Goal: Check status: Check status

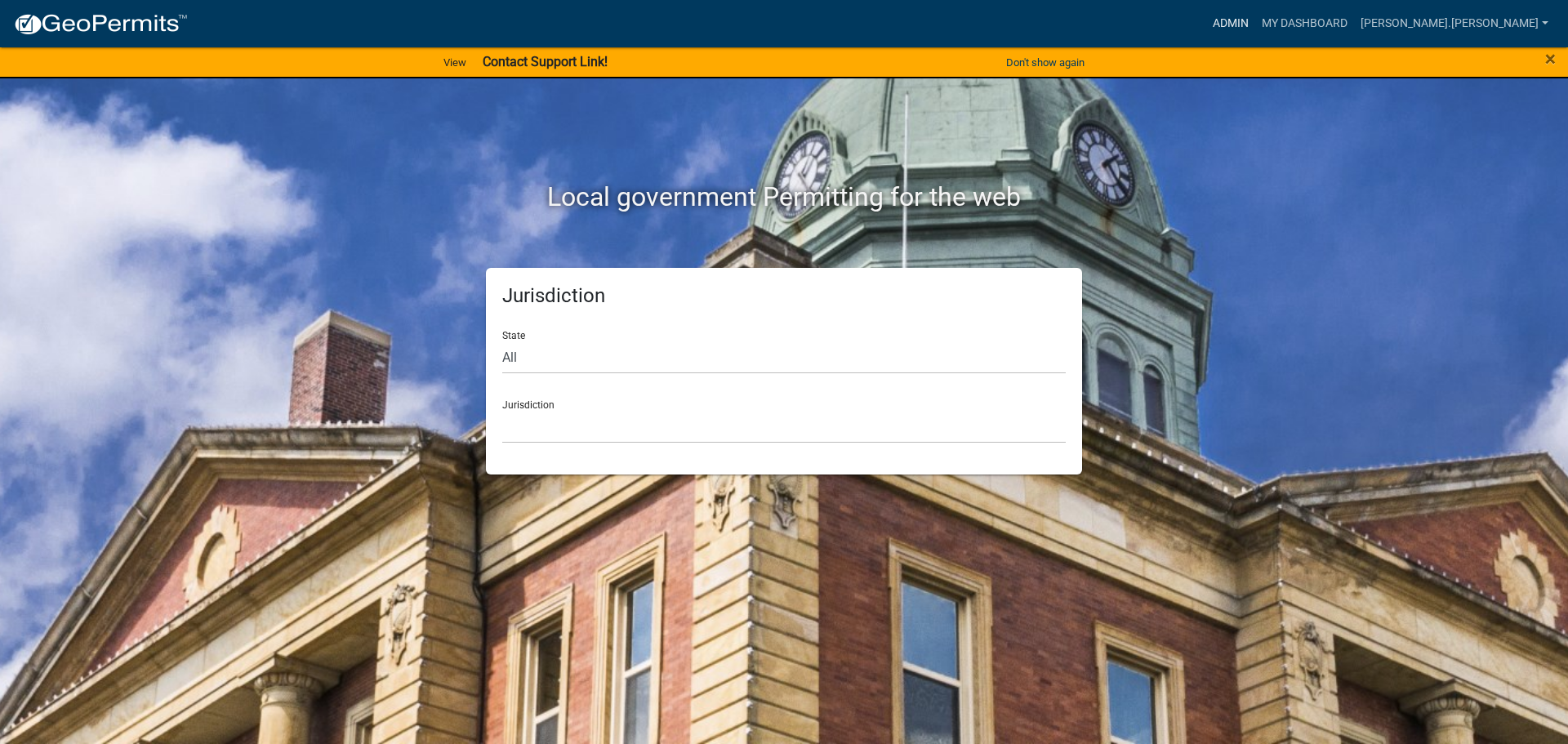
click at [1255, 28] on link "Admin" at bounding box center [1231, 23] width 49 height 31
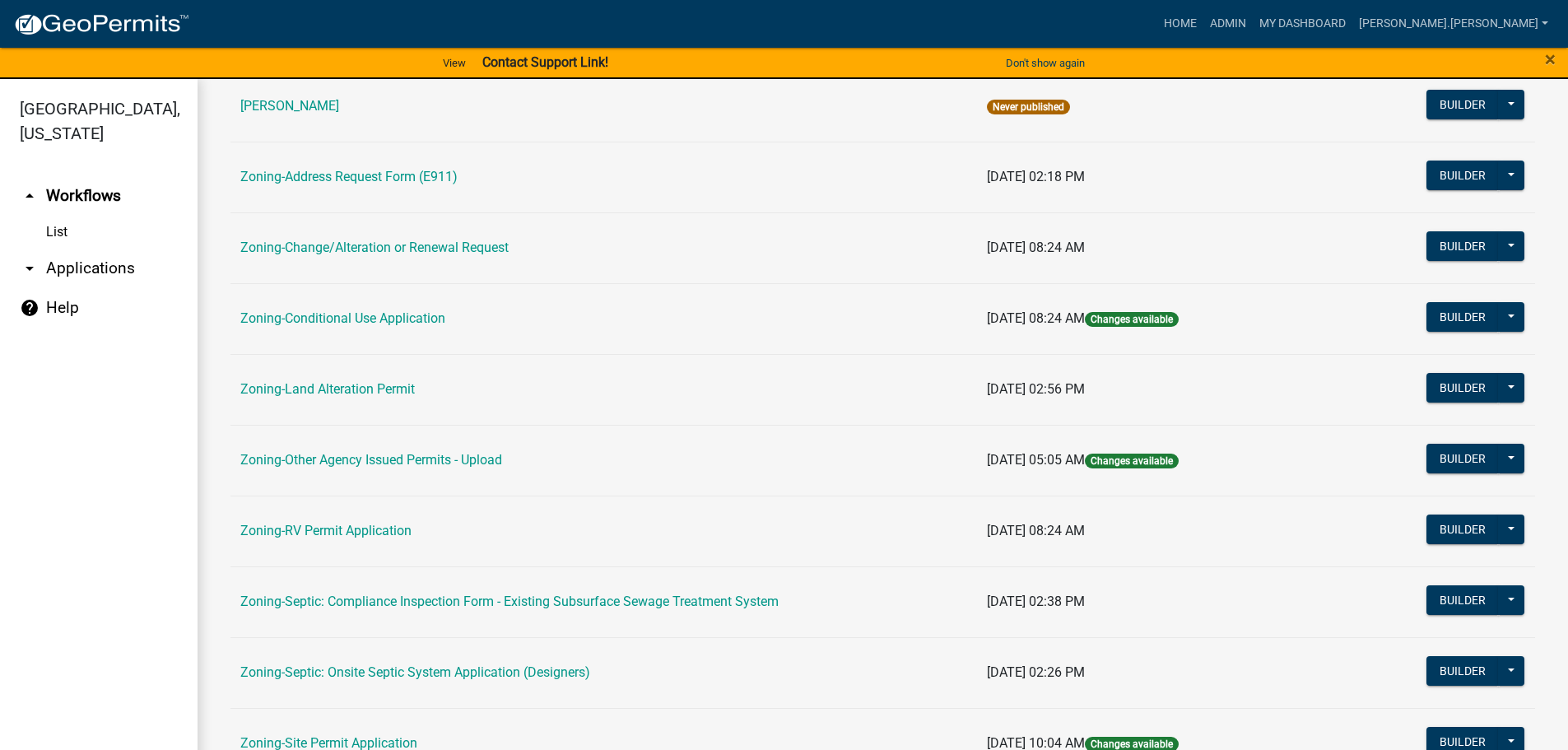
scroll to position [411, 0]
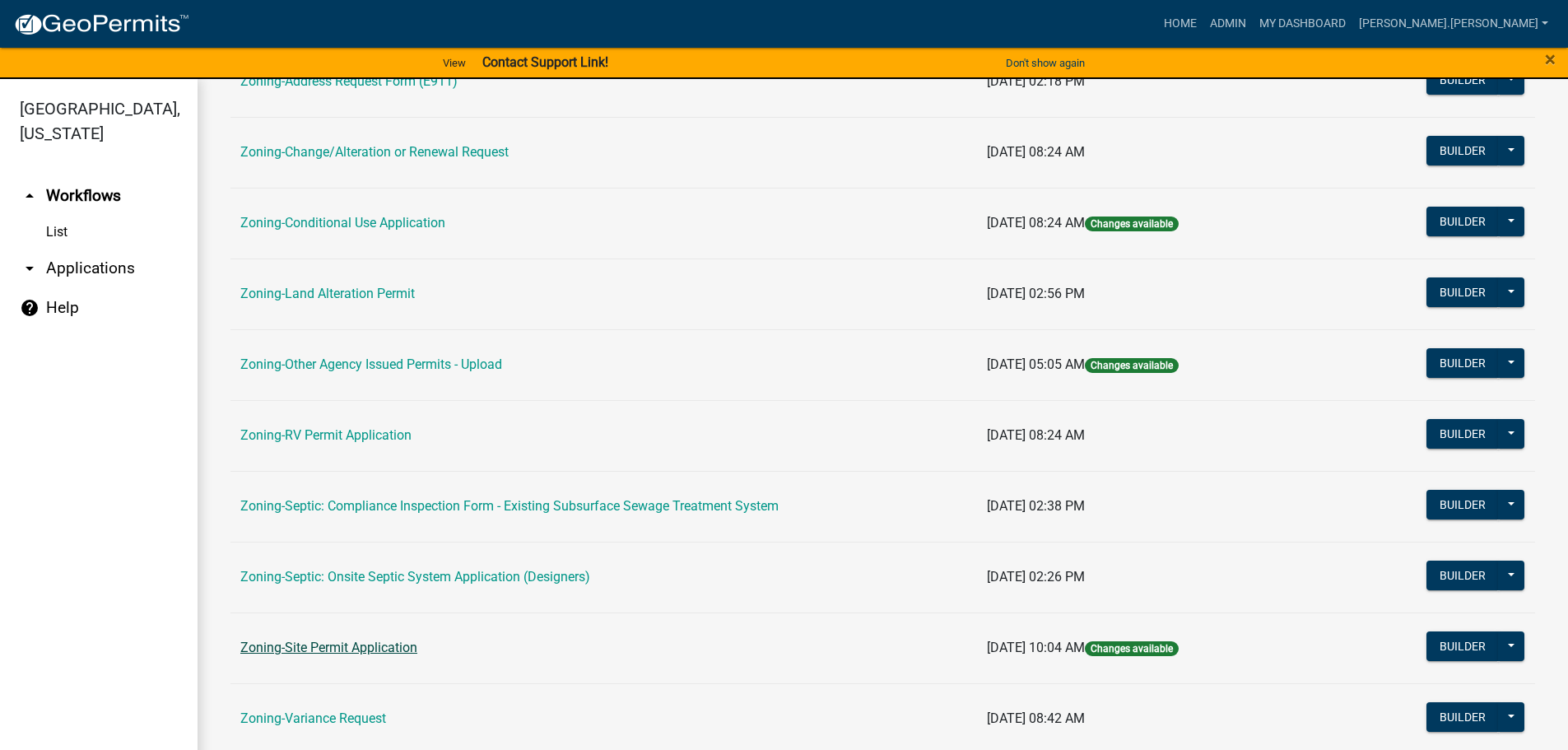
click at [326, 643] on link "Zoning-Site Permit Application" at bounding box center [329, 648] width 177 height 16
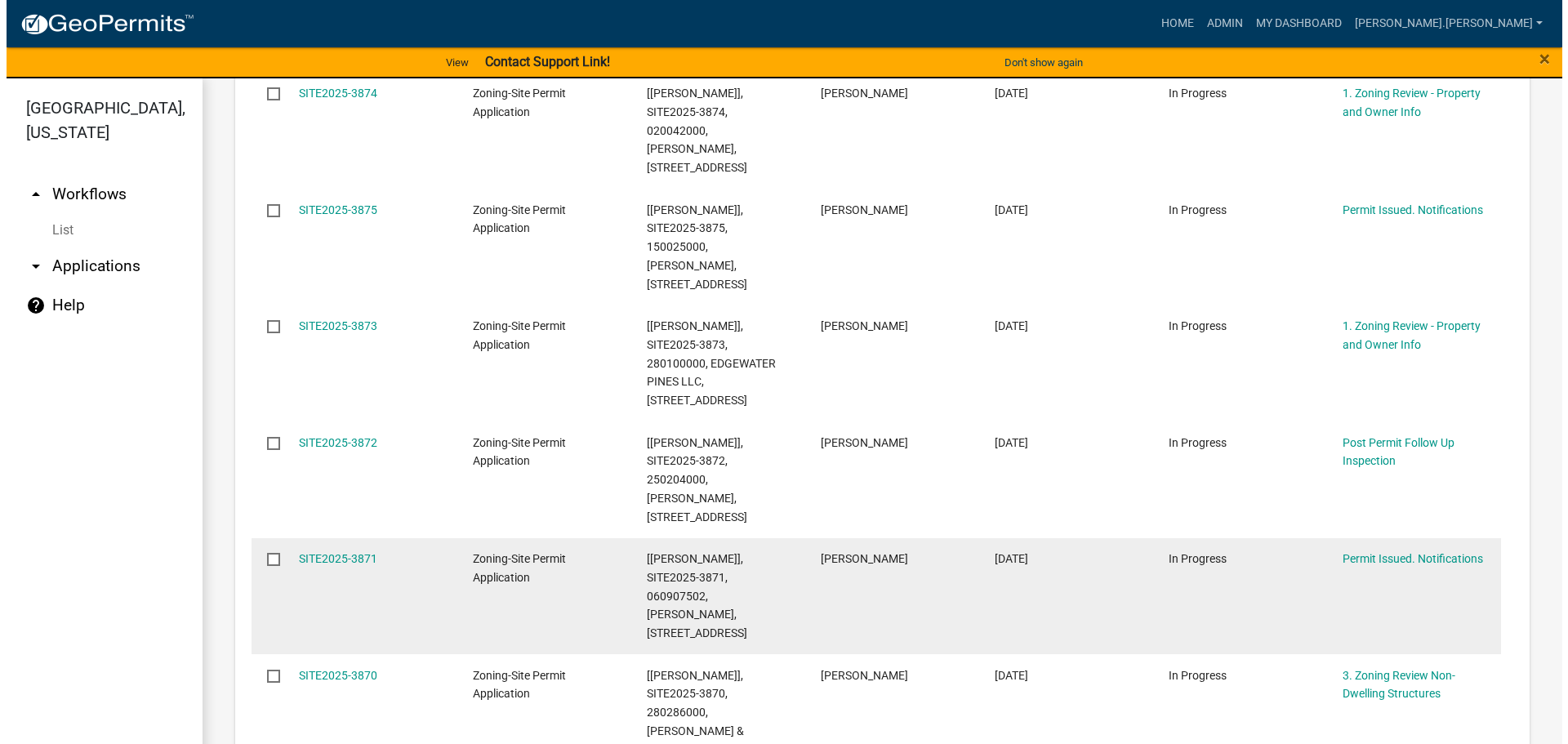
scroll to position [817, 0]
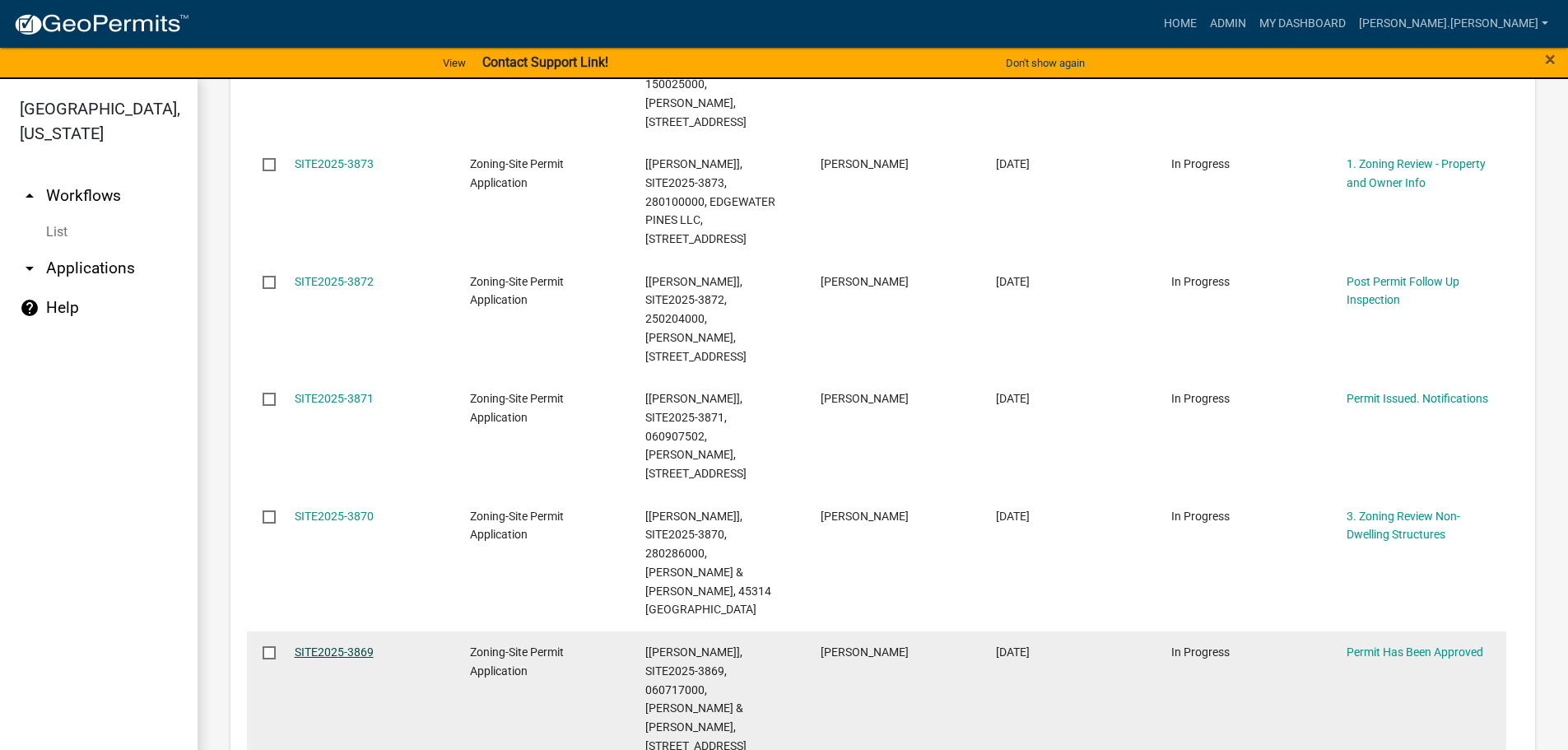
click at [362, 645] on link "SITE2025-3869" at bounding box center [333, 652] width 79 height 13
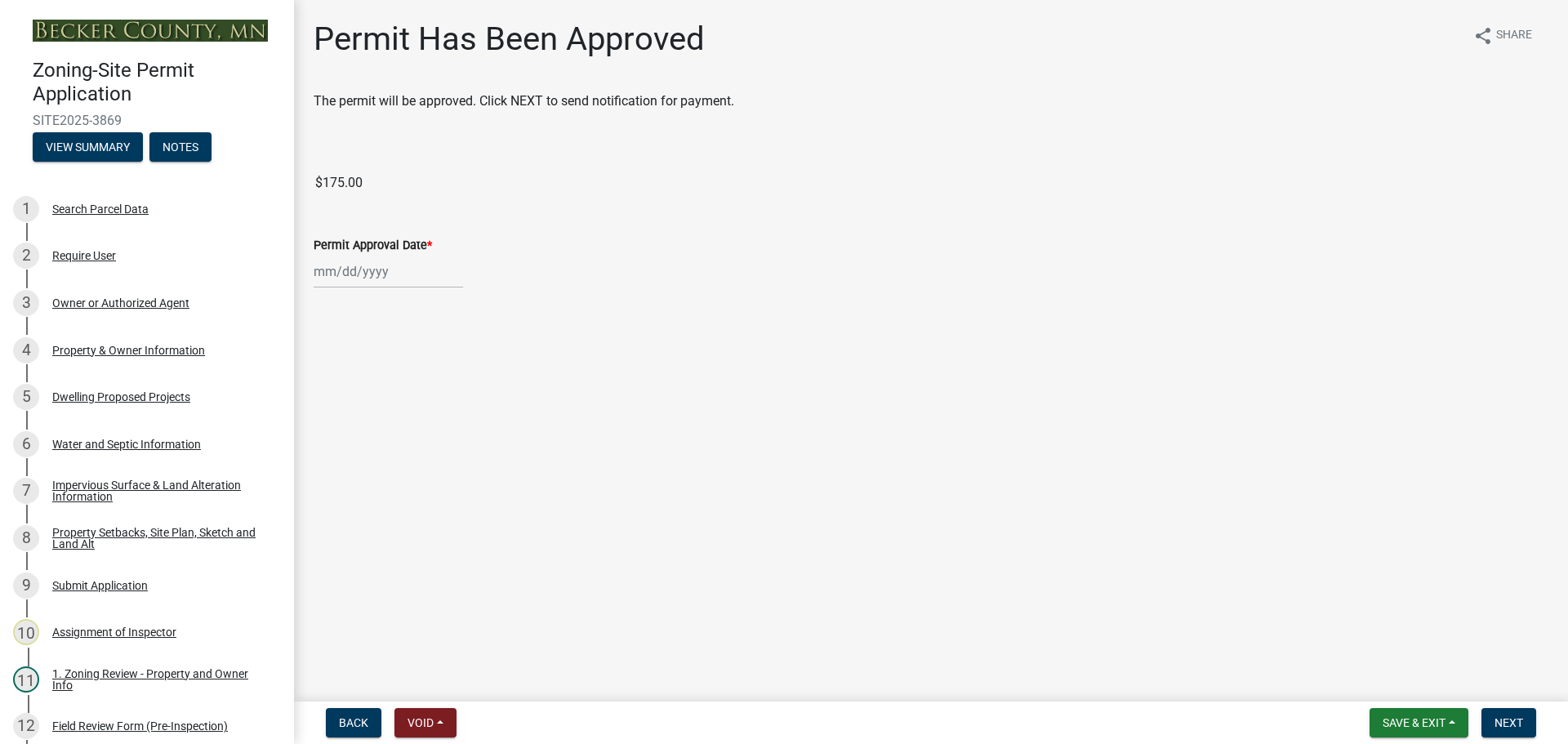
select select "9"
select select "2025"
click at [413, 270] on div "[PERSON_NAME] Feb Mar Apr [PERSON_NAME][DATE] Oct Nov [DATE] 1526 1527 1528 152…" at bounding box center [389, 272] width 150 height 33
click at [607, 253] on div "Permit Approval Date *" at bounding box center [931, 244] width 1235 height 19
click at [375, 275] on div at bounding box center [389, 272] width 150 height 33
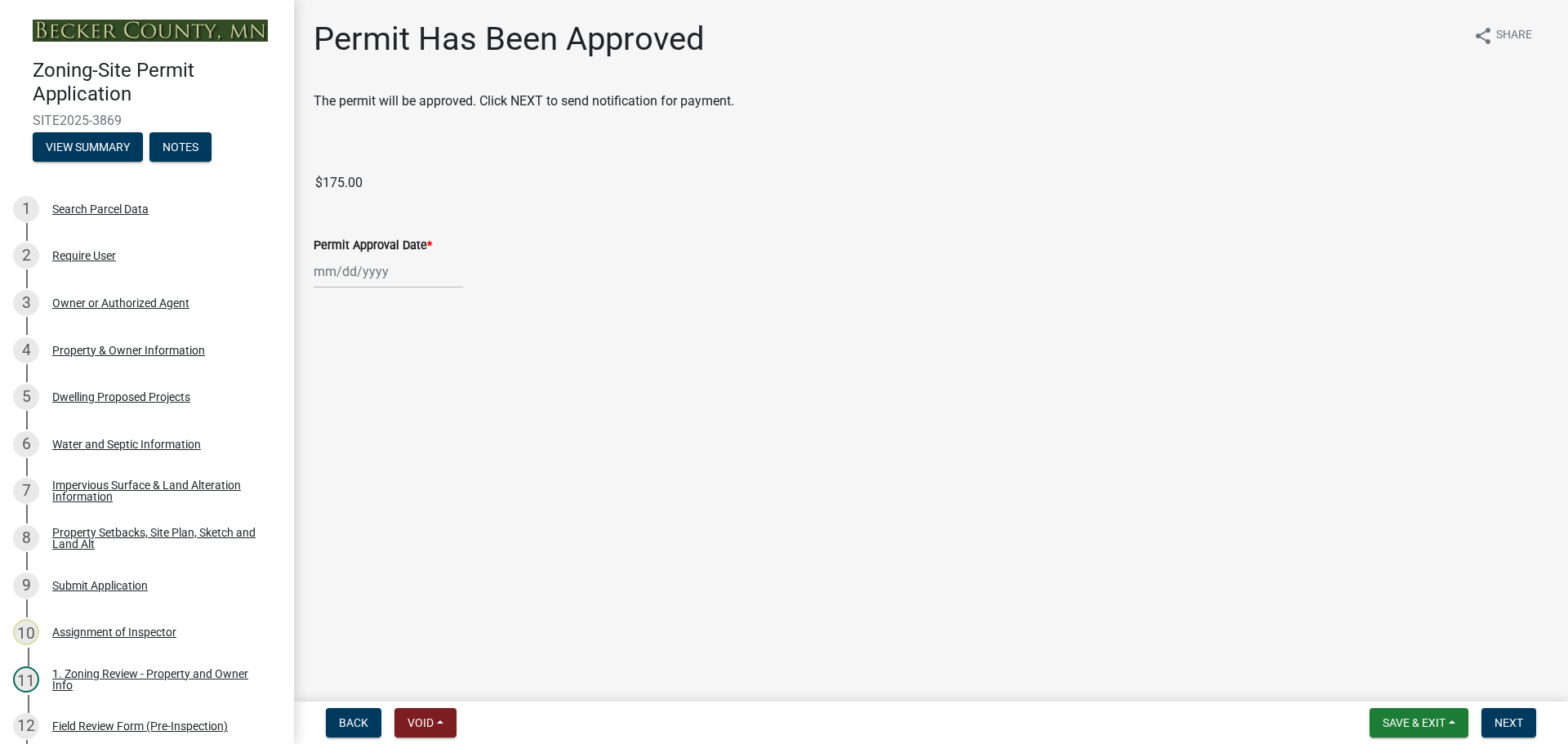
select select "9"
select select "2025"
click at [412, 406] on div "18" at bounding box center [408, 411] width 26 height 26
type input "[DATE]"
click at [507, 262] on div "[DATE]" at bounding box center [931, 272] width 1235 height 33
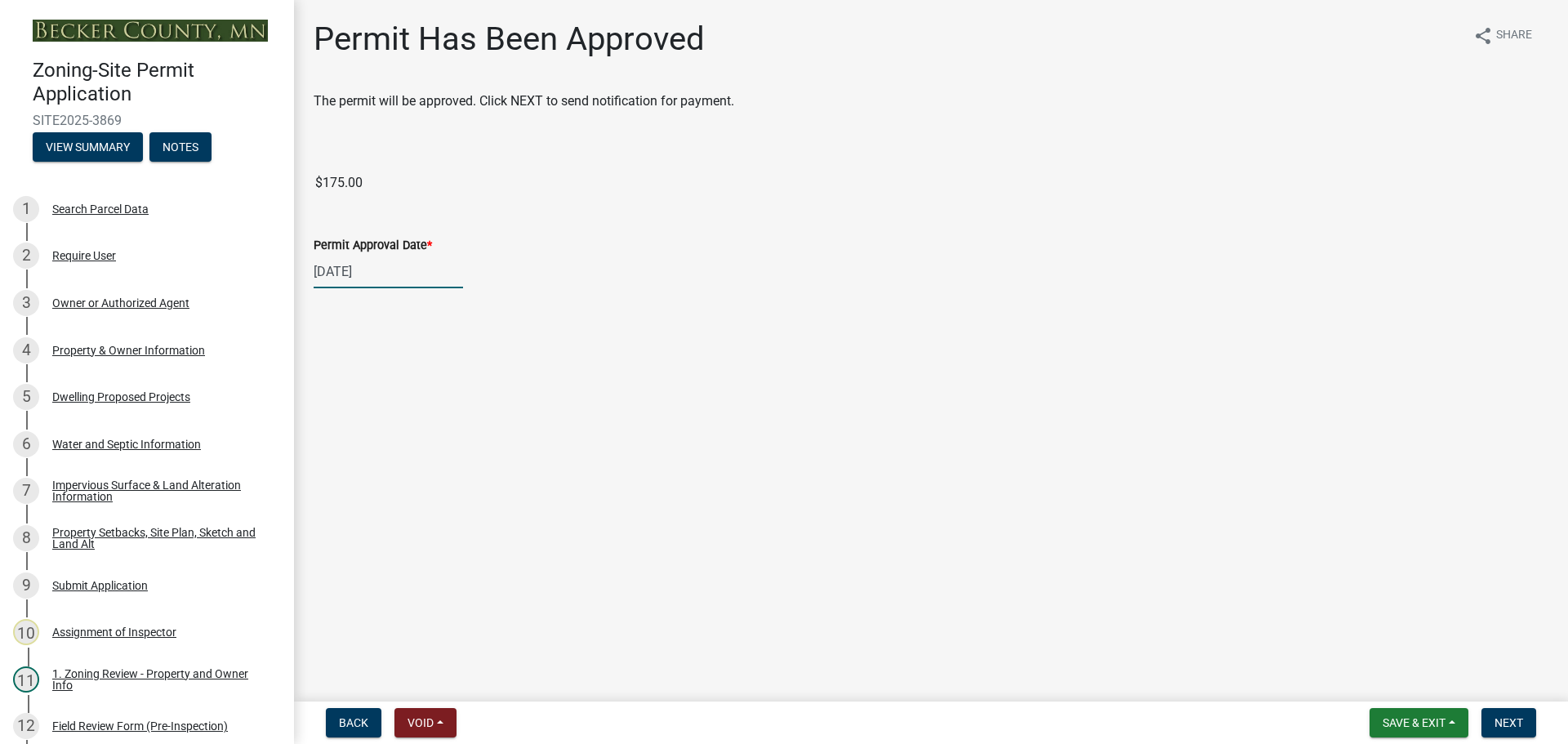
select select "9"
select select "2025"
click at [373, 272] on div "[DATE] [PERSON_NAME] Apr May Jun [DATE] Aug Sep Oct Nov [DATE] 1526 1527 1528 1…" at bounding box center [389, 272] width 150 height 33
click at [585, 250] on div "Permit Approval Date *" at bounding box center [931, 244] width 1235 height 19
click at [451, 197] on input "$175.00" at bounding box center [931, 182] width 1235 height 33
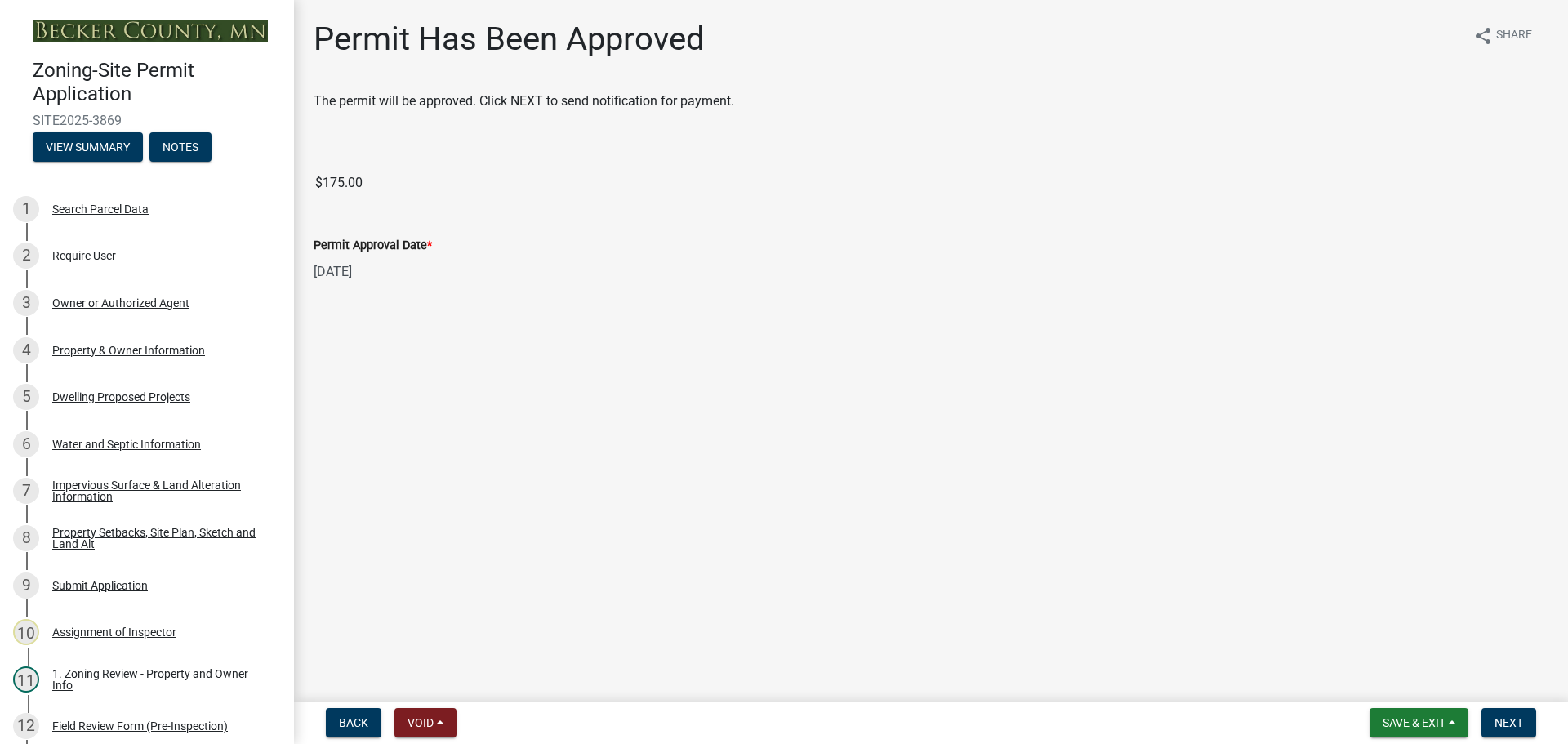
click at [490, 217] on div "Permit Approval Date * [DATE]" at bounding box center [931, 250] width 1235 height 76
click at [348, 175] on input "$175.00" at bounding box center [931, 182] width 1235 height 33
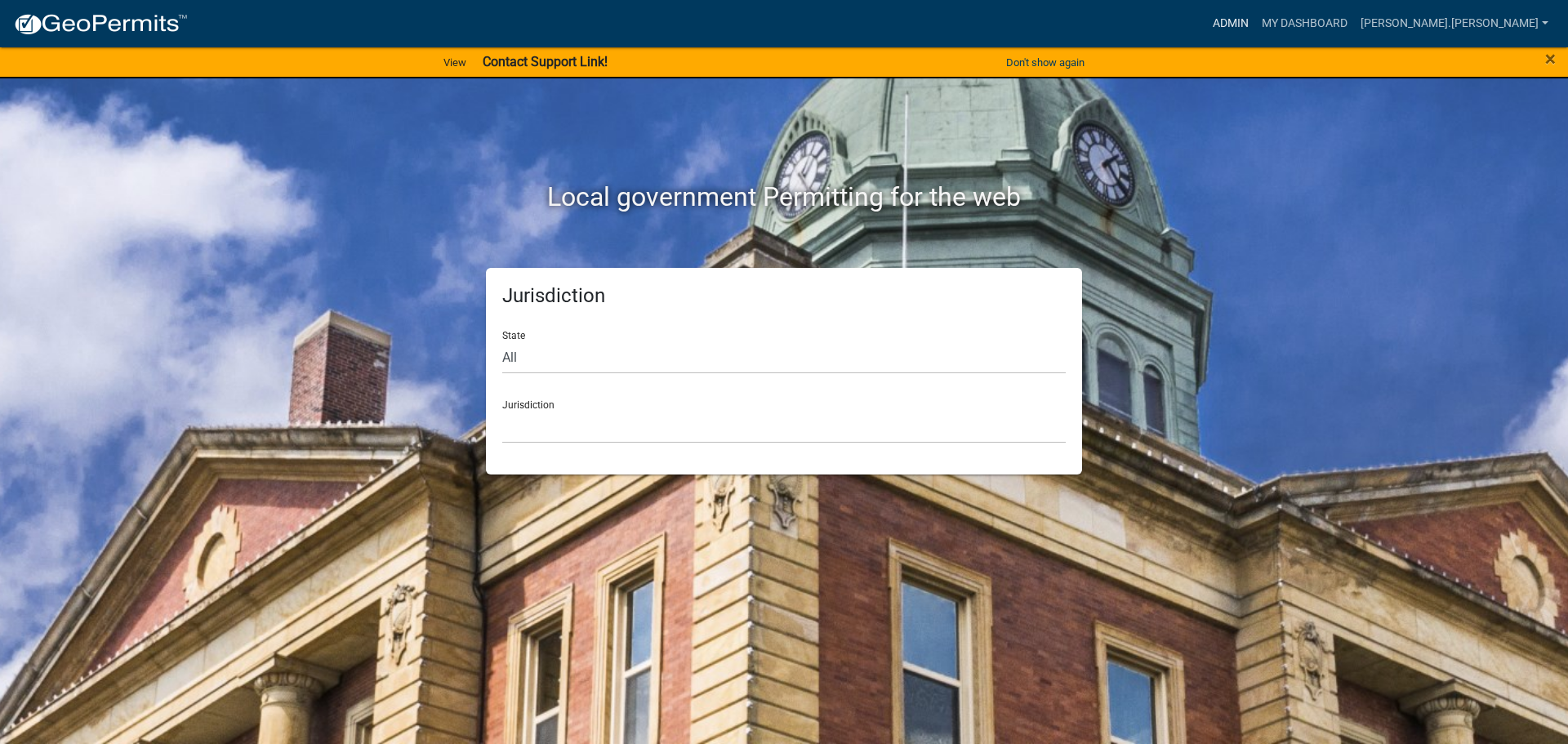
click at [1255, 28] on link "Admin" at bounding box center [1231, 23] width 49 height 31
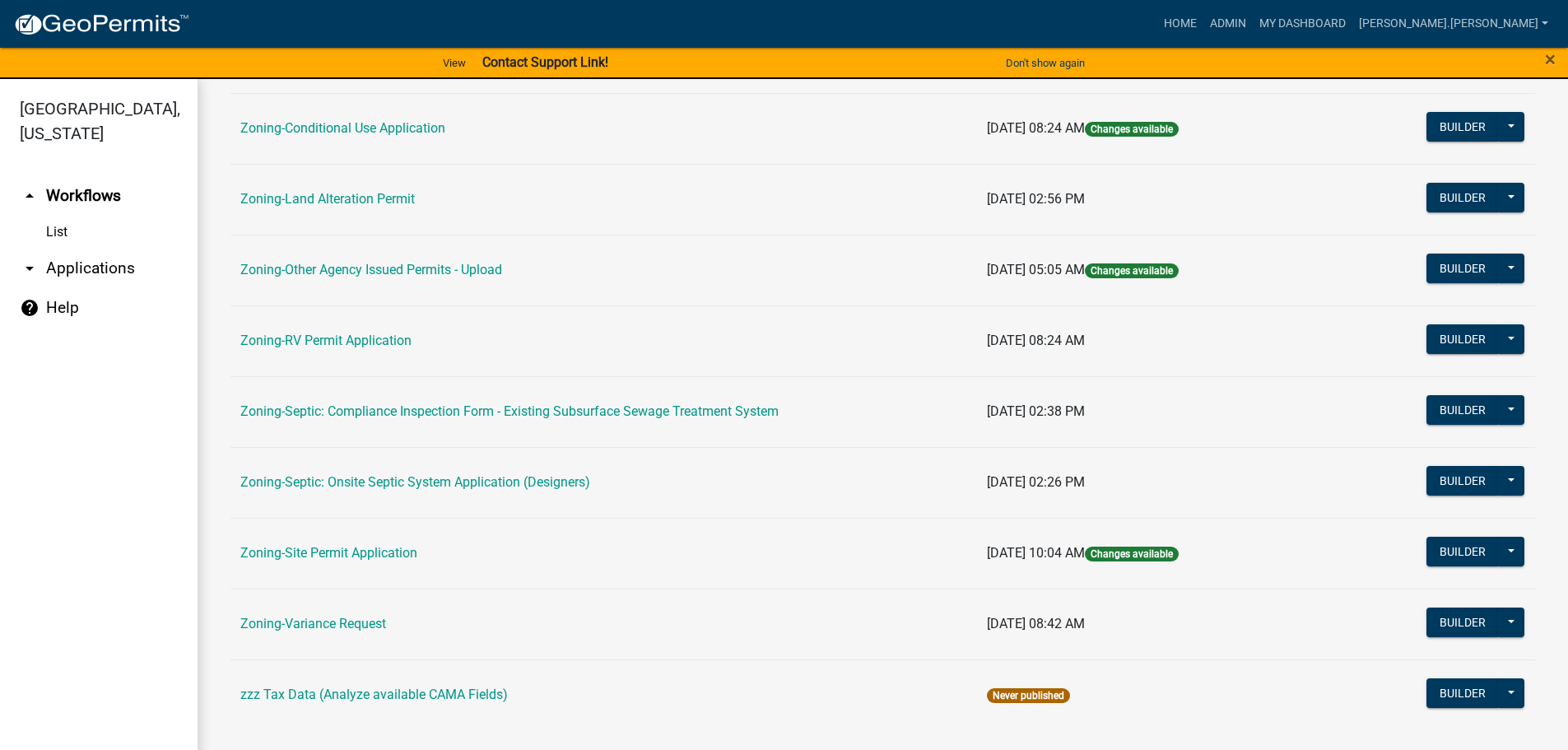
scroll to position [513, 0]
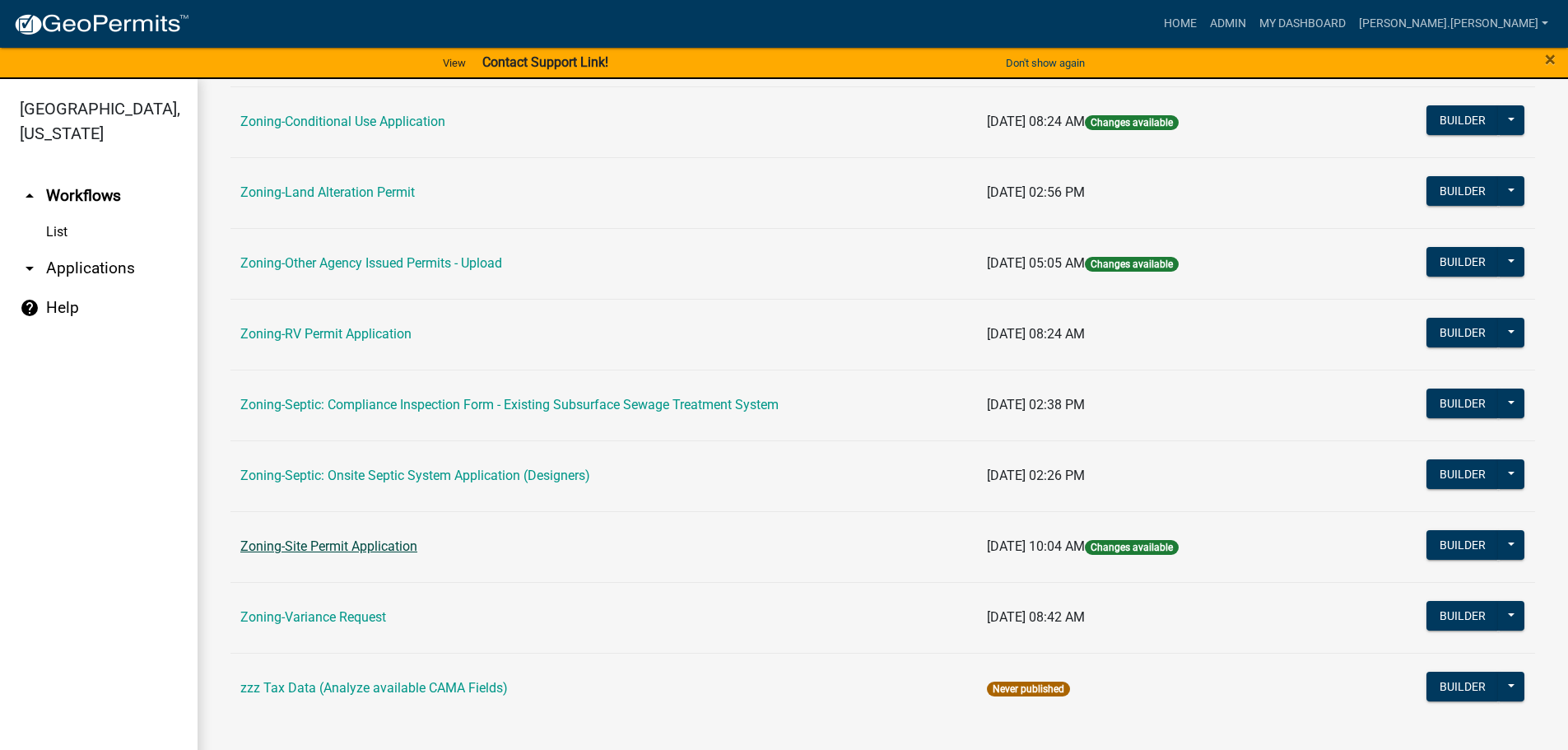
click at [334, 553] on link "Zoning-Site Permit Application" at bounding box center [329, 546] width 177 height 16
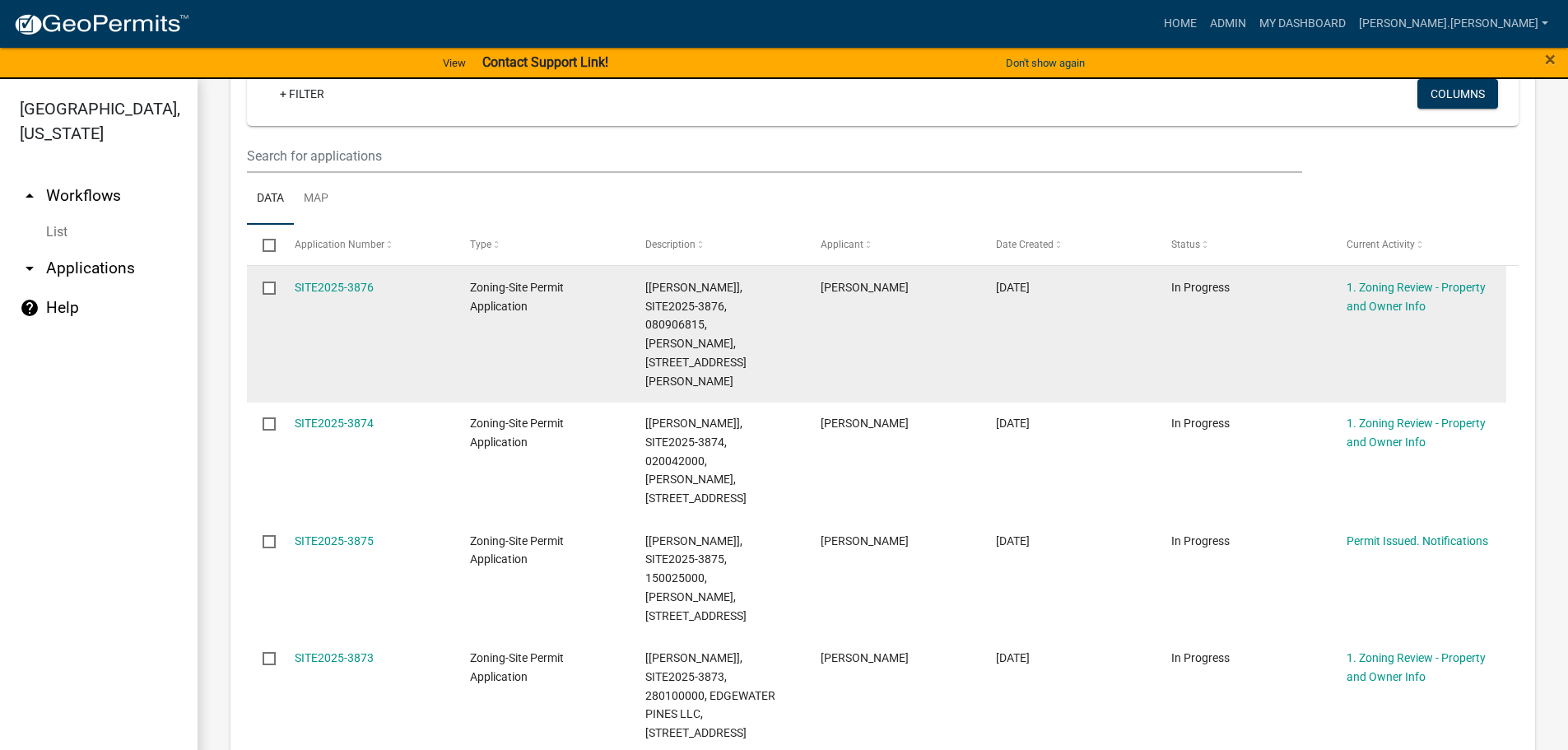
scroll to position [165, 0]
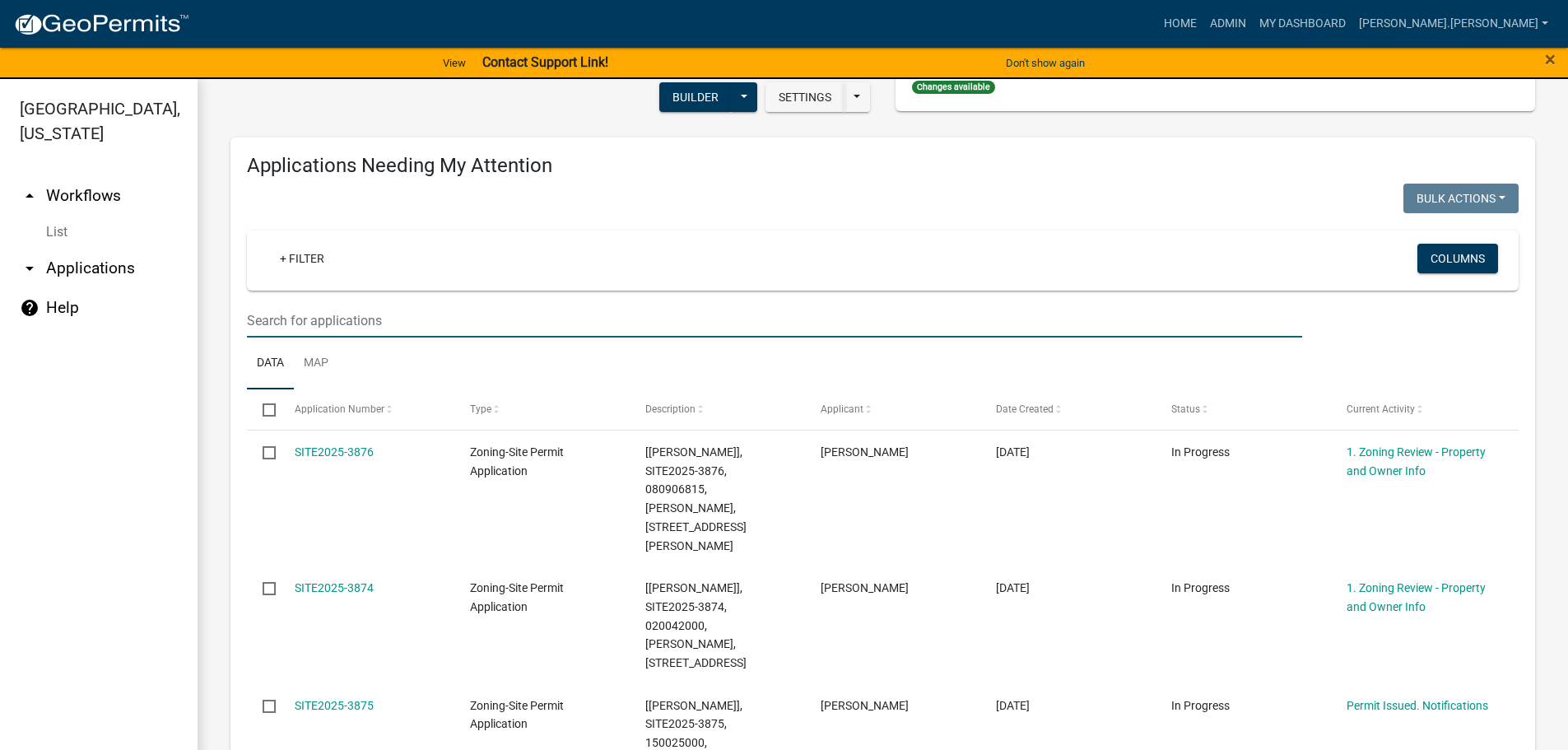
click at [505, 325] on input "text" at bounding box center [775, 321] width 1055 height 34
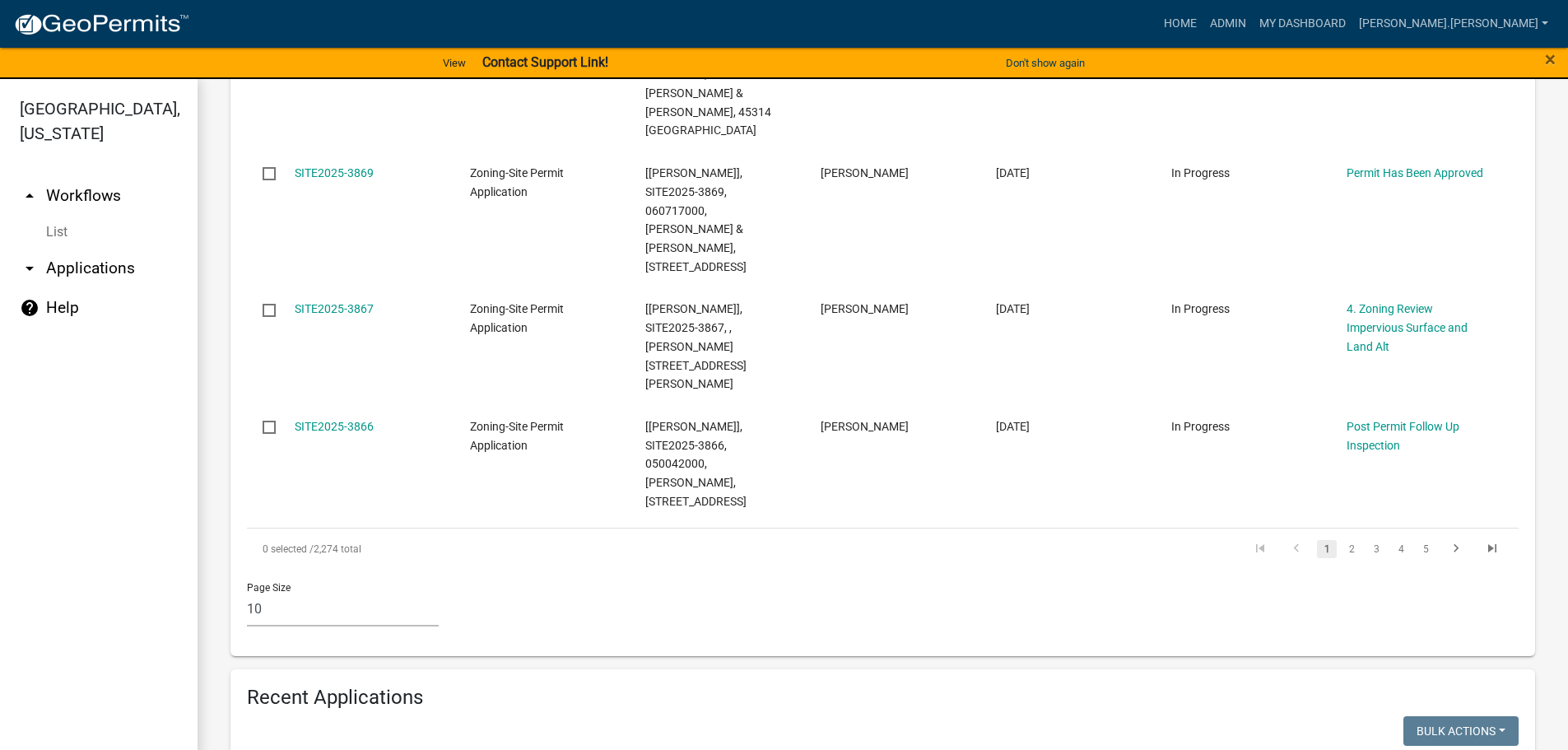
scroll to position [1564, 0]
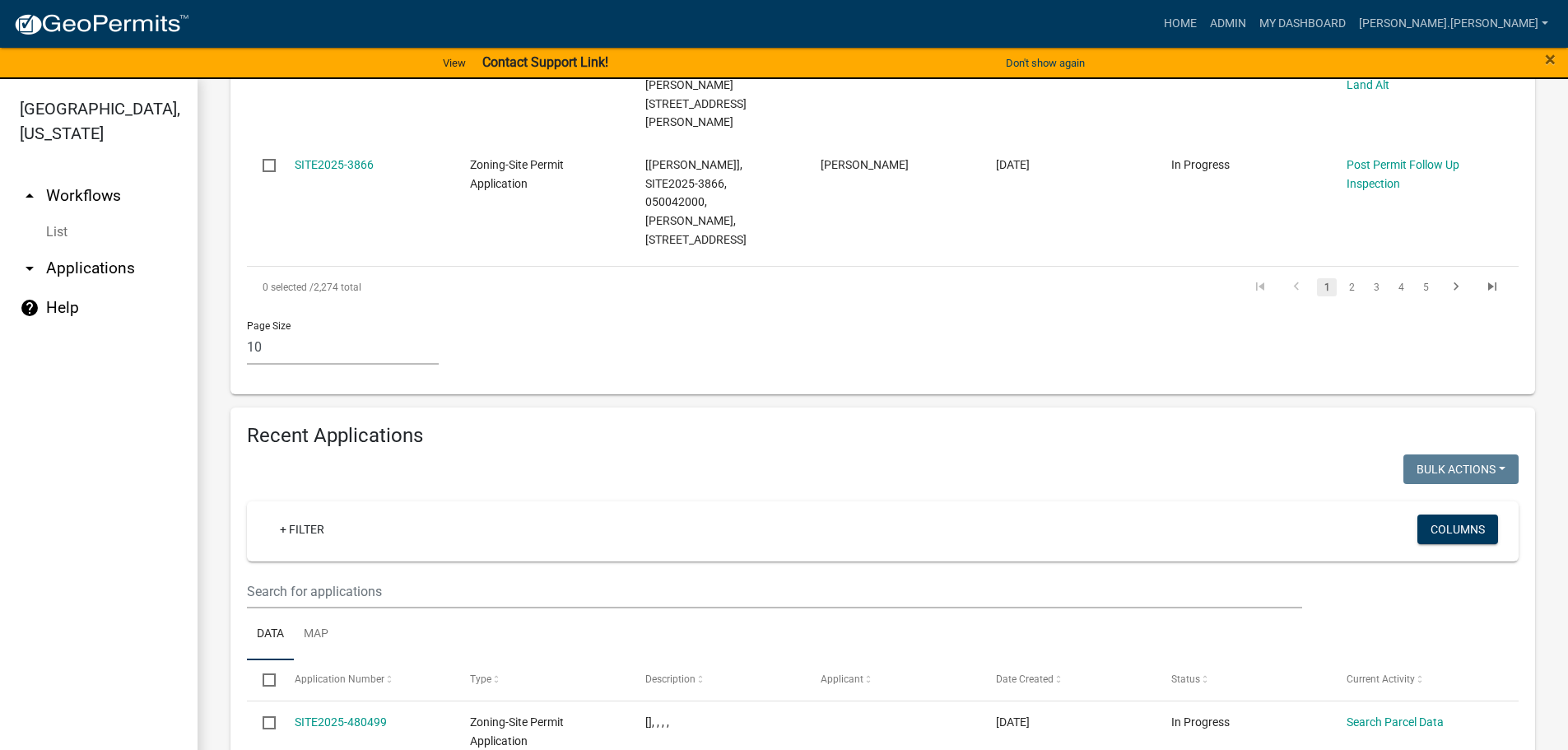
type input "alexander"
click at [495, 574] on input "text" at bounding box center [775, 591] width 1055 height 34
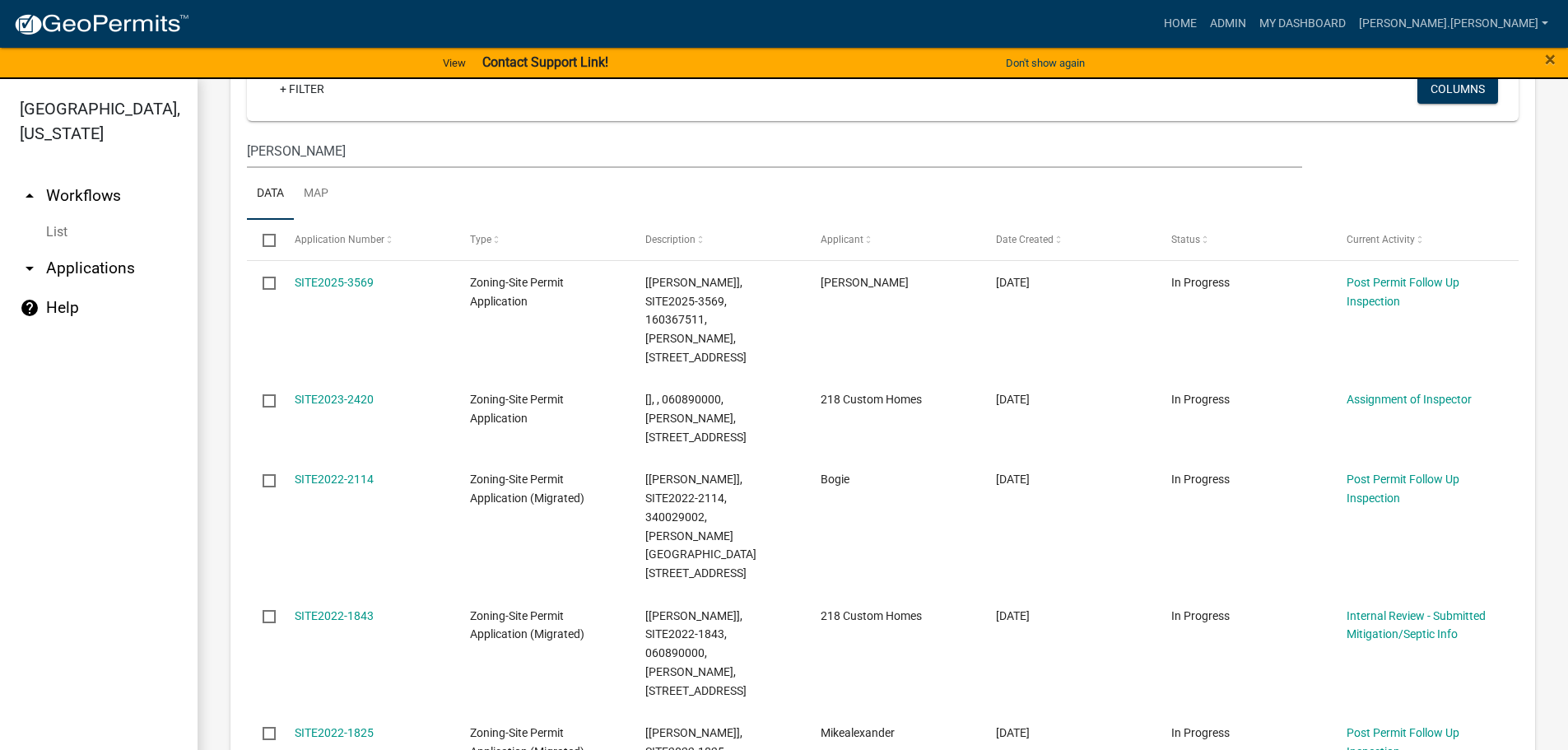
scroll to position [336, 0]
type input "alexander"
